Goal: Transaction & Acquisition: Purchase product/service

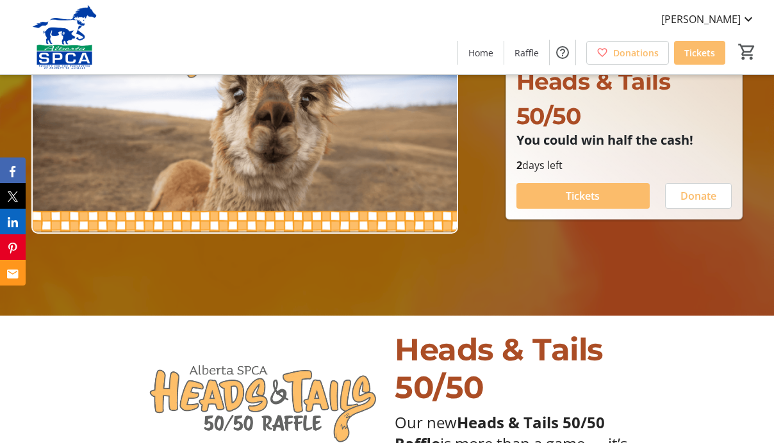
scroll to position [128, 0]
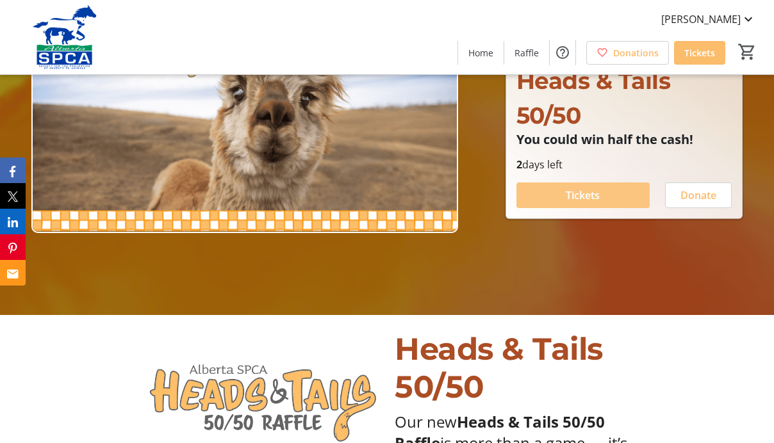
click at [580, 195] on span "Tickets" at bounding box center [583, 195] width 34 height 15
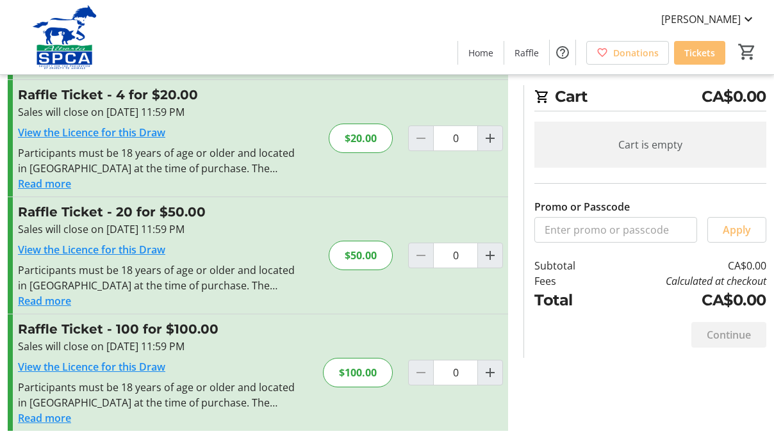
scroll to position [147, 0]
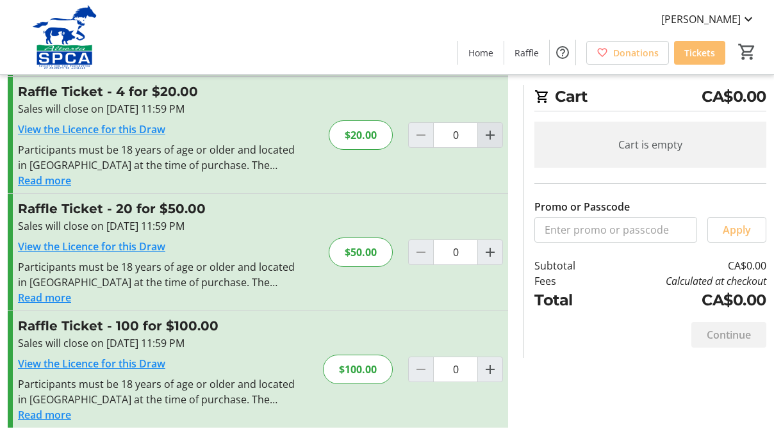
click at [488, 140] on mat-icon "Increment by one" at bounding box center [489, 134] width 15 height 15
type input "1"
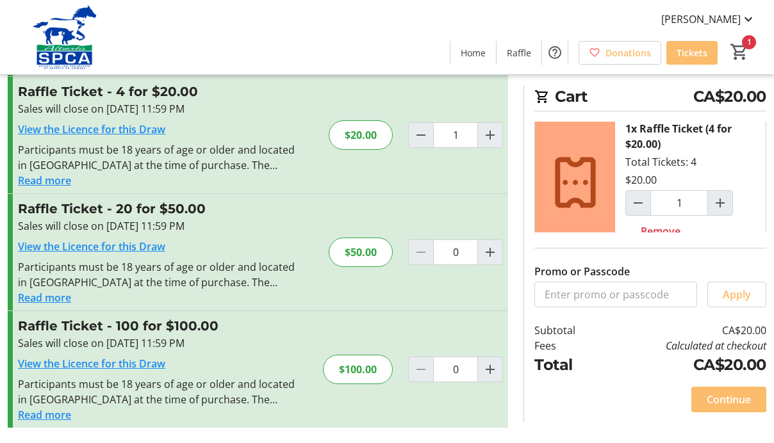
scroll to position [32, 0]
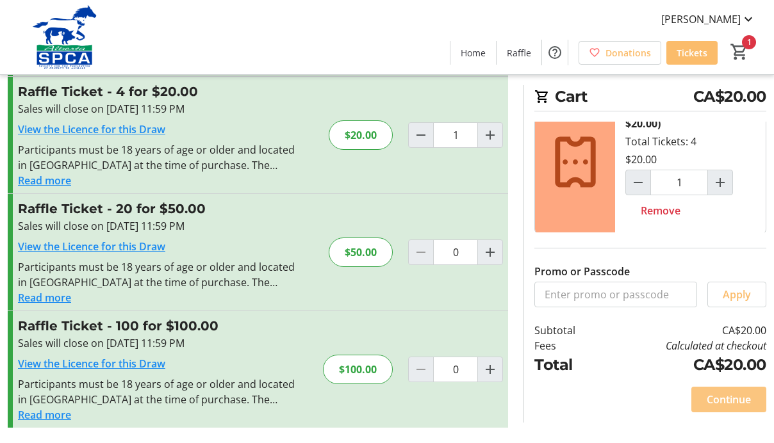
click at [729, 397] on span "Continue" at bounding box center [729, 399] width 44 height 15
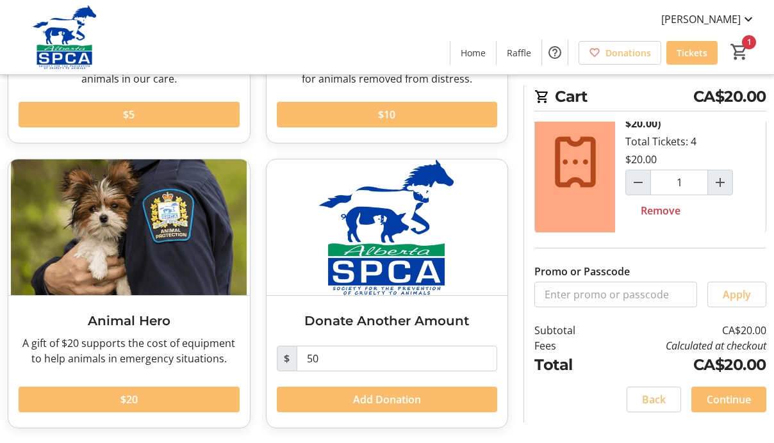
scroll to position [265, 0]
click at [729, 397] on span "Continue" at bounding box center [729, 399] width 44 height 15
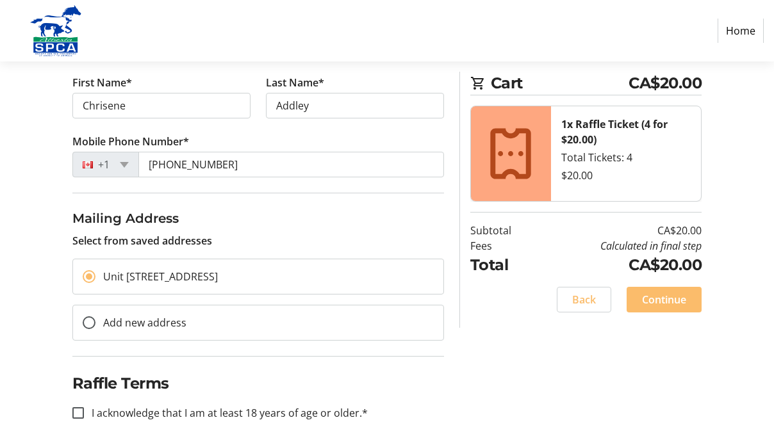
scroll to position [214, 0]
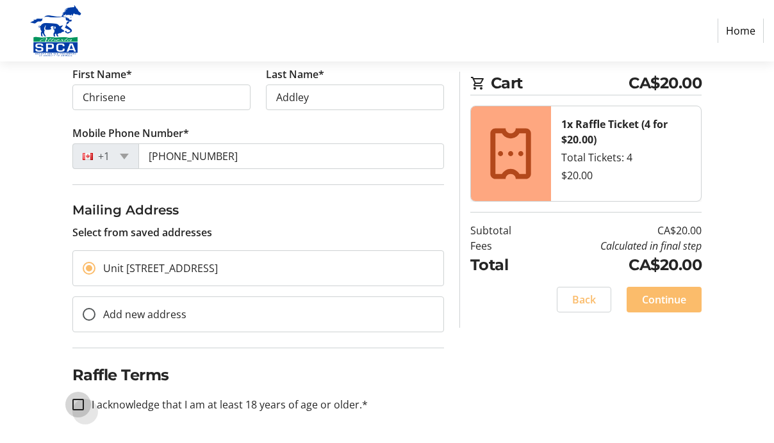
click at [78, 406] on input "I acknowledge that I am at least 18 years of age or older.*" at bounding box center [78, 405] width 12 height 12
checkbox input "true"
click at [657, 303] on span "Continue" at bounding box center [664, 299] width 44 height 15
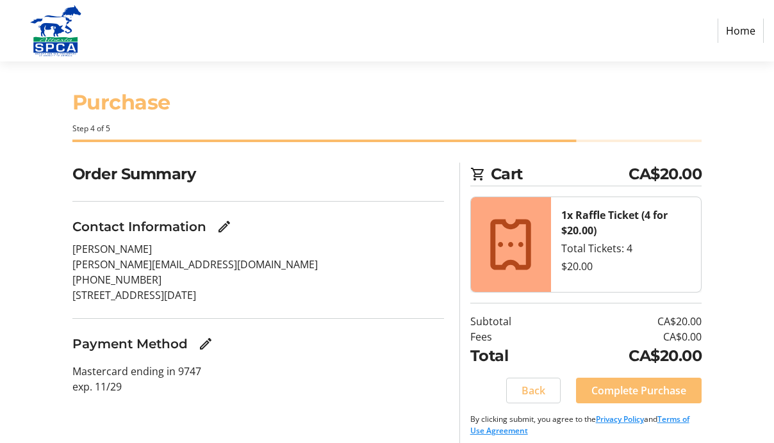
scroll to position [14, 0]
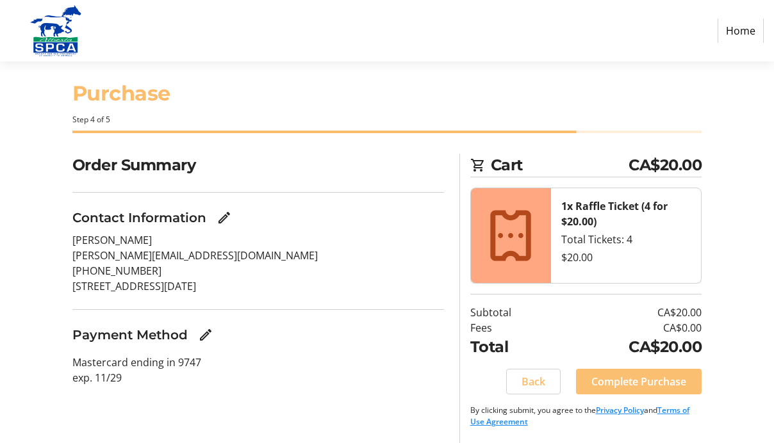
click at [628, 379] on span "Complete Purchase" at bounding box center [638, 381] width 95 height 15
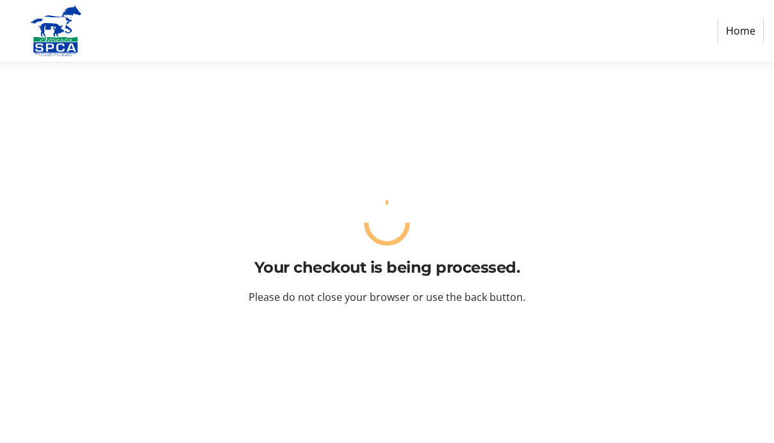
scroll to position [0, 0]
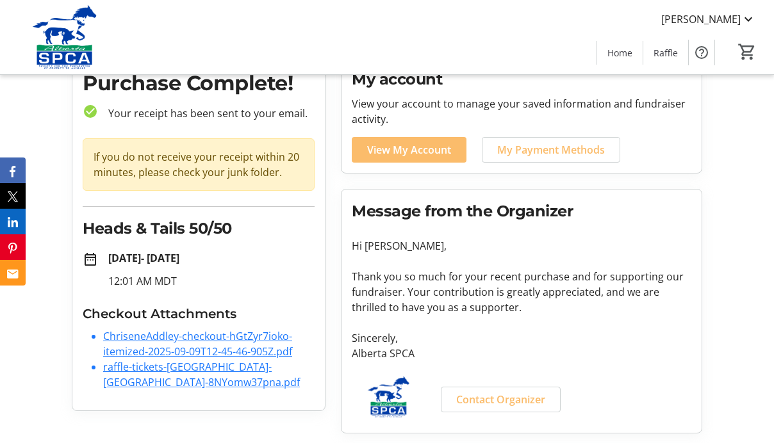
scroll to position [60, 0]
click at [153, 347] on link "ChriseneAddley-checkout-hGtZyr7ioko-itemized-2025-09-09T12-45-46-905Z.pdf" at bounding box center [197, 343] width 189 height 29
click at [140, 375] on link "raffle-tickets-[GEOGRAPHIC_DATA]-[GEOGRAPHIC_DATA]-8NYomw37pna.pdf" at bounding box center [201, 373] width 197 height 29
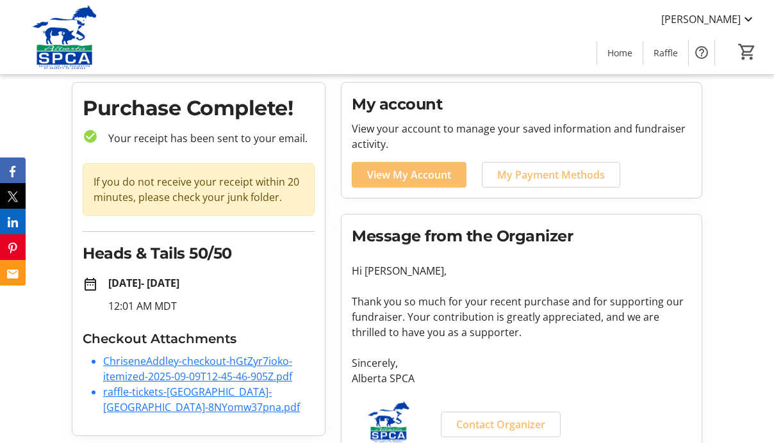
scroll to position [0, 0]
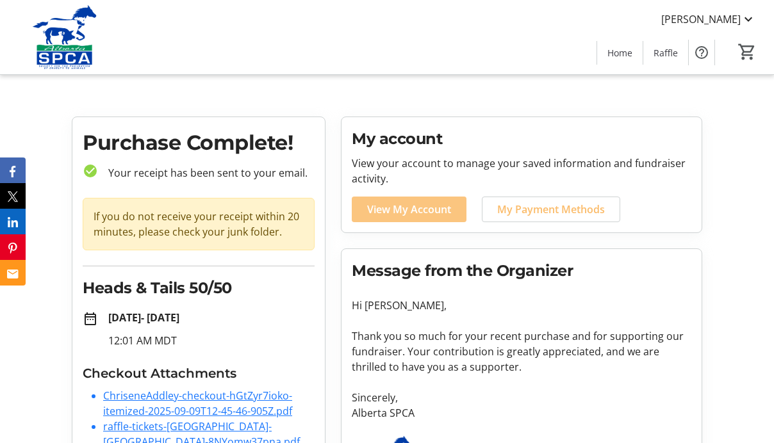
click at [389, 210] on span "View My Account" at bounding box center [409, 209] width 84 height 15
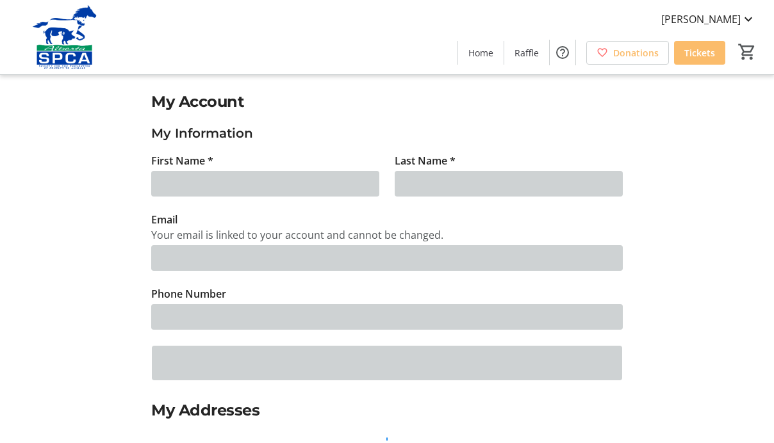
type input "Chrisene"
type input "Addley"
type input "[PERSON_NAME][EMAIL_ADDRESS][DOMAIN_NAME]"
type input "[PHONE_NUMBER]"
